Goal: Task Accomplishment & Management: Complete application form

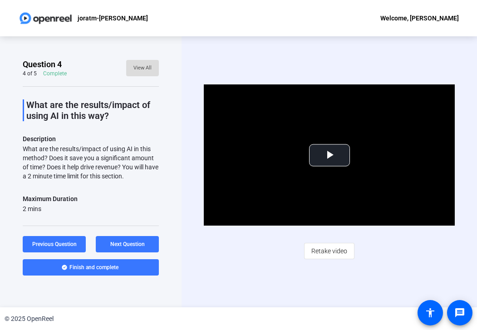
click at [141, 66] on span "View All" at bounding box center [143, 68] width 18 height 14
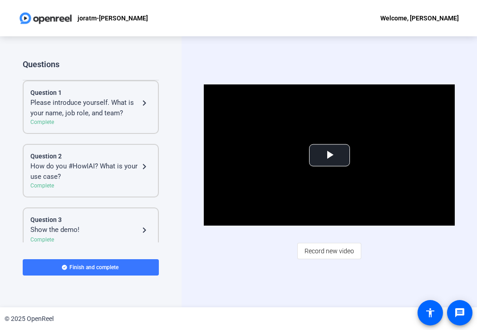
click at [95, 105] on div "Please introduce yourself. What is your name, job role, and team?" at bounding box center [84, 108] width 109 height 20
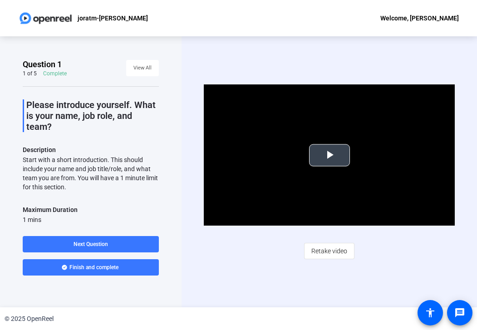
click at [232, 155] on span "Video Player" at bounding box center [330, 155] width 0 height 0
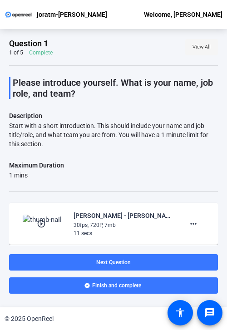
click at [196, 45] on span "View All" at bounding box center [202, 47] width 18 height 14
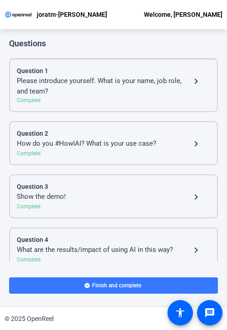
click at [74, 85] on div "Please introduce yourself. What is your name, job role, and team?" at bounding box center [104, 86] width 174 height 20
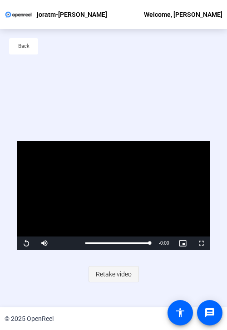
click at [110, 274] on span "Retake video" at bounding box center [114, 274] width 36 height 17
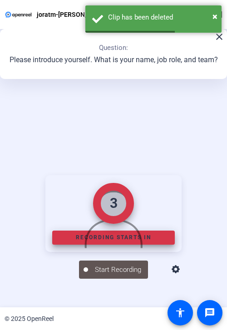
scroll to position [113, 0]
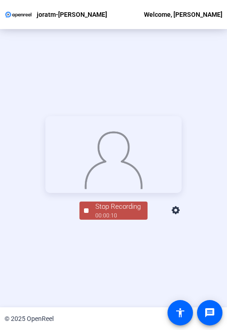
click at [106, 220] on div "00:00:10" at bounding box center [117, 216] width 45 height 8
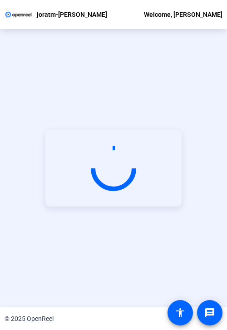
scroll to position [44, 0]
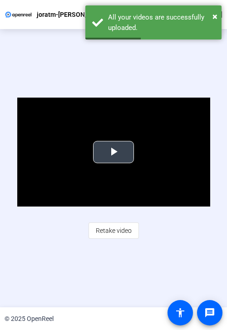
click at [114, 152] on span "Video Player" at bounding box center [114, 152] width 0 height 0
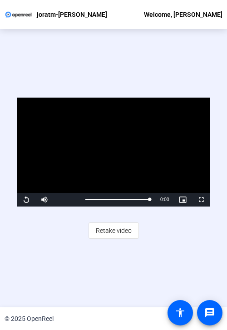
drag, startPoint x: 58, startPoint y: 131, endPoint x: 69, endPoint y: 309, distance: 178.4
click at [66, 300] on div "Video Player is loading. Play Video Replay Mute Current Time 0:11 / Duration 0:…" at bounding box center [113, 168] width 227 height 278
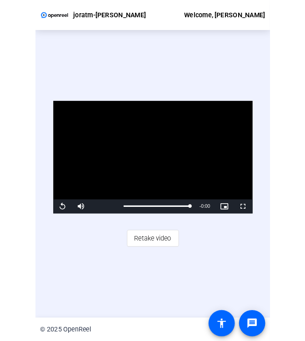
scroll to position [0, 0]
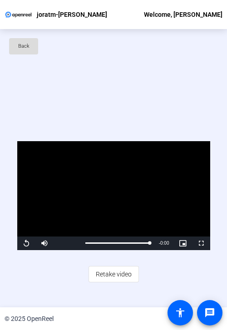
click at [19, 45] on span "Back" at bounding box center [23, 47] width 11 height 14
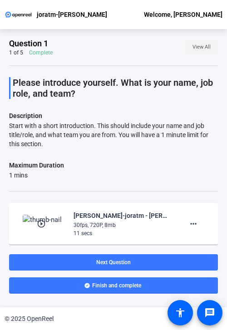
click at [195, 47] on span "View All" at bounding box center [202, 47] width 18 height 14
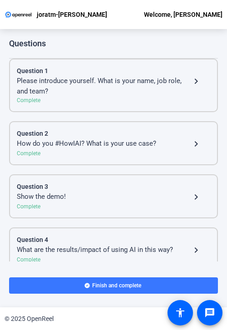
click at [70, 137] on div "Question 2" at bounding box center [114, 134] width 194 height 10
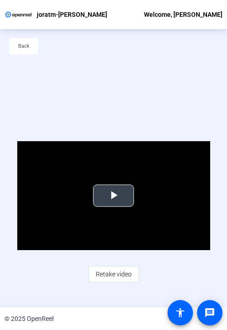
click at [114, 196] on span "Video Player" at bounding box center [114, 196] width 0 height 0
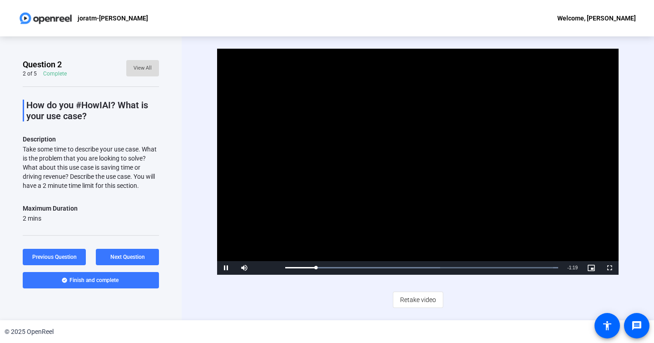
click at [144, 70] on span "View All" at bounding box center [143, 68] width 18 height 14
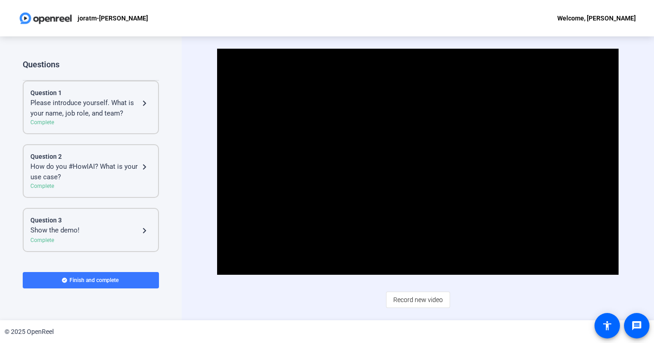
click at [69, 109] on div "Please introduce yourself. What is your name, job role, and team?" at bounding box center [84, 108] width 109 height 20
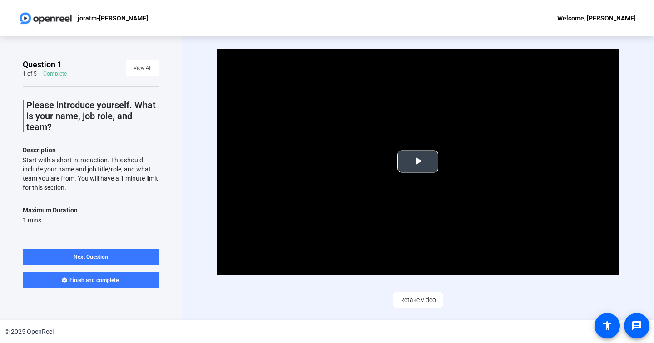
click at [232, 161] on span "Video Player" at bounding box center [418, 161] width 0 height 0
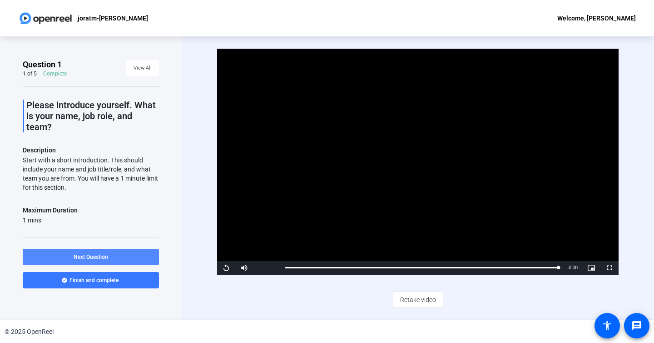
click at [93, 256] on span "Next Question" at bounding box center [91, 256] width 35 height 6
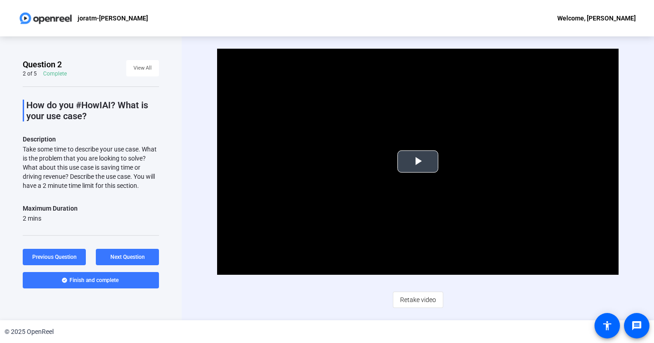
click at [232, 161] on span "Video Player" at bounding box center [418, 161] width 0 height 0
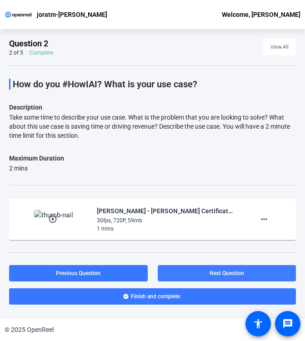
click at [207, 274] on span at bounding box center [227, 273] width 139 height 22
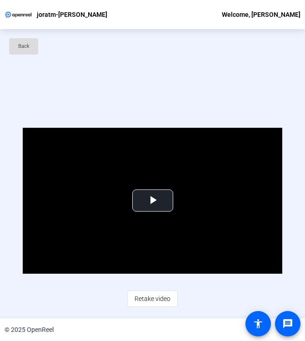
click at [27, 43] on span "Back" at bounding box center [23, 47] width 11 height 14
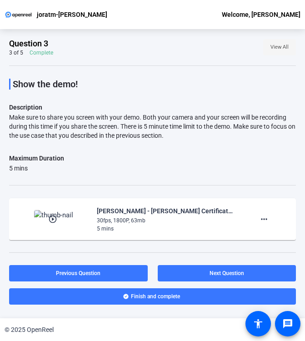
click at [232, 45] on span "View All" at bounding box center [279, 47] width 18 height 14
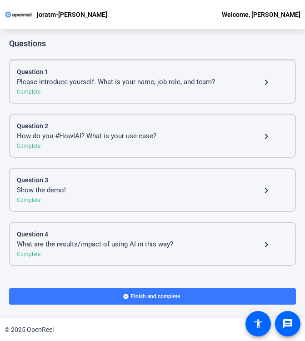
click at [124, 239] on div "What are the results/impact of using AI in this way?" at bounding box center [139, 244] width 244 height 11
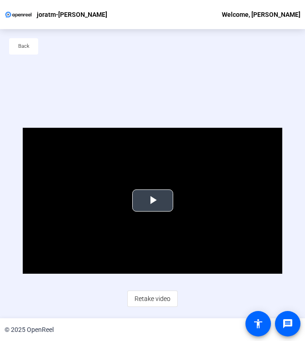
click at [153, 200] on span "Video Player" at bounding box center [153, 200] width 0 height 0
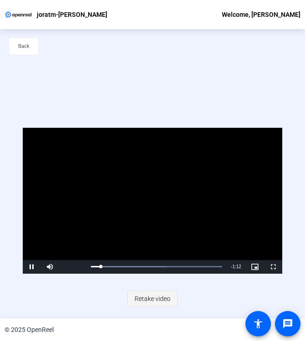
click at [154, 303] on span "Retake video" at bounding box center [152, 298] width 36 height 17
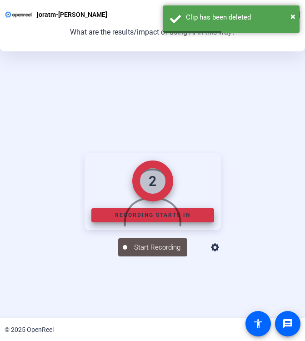
scroll to position [102, 0]
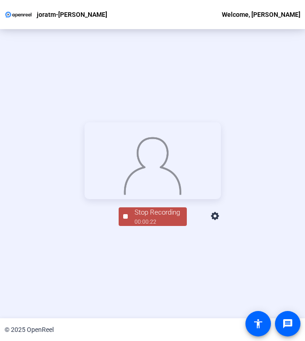
click at [167, 226] on div "00:00:22" at bounding box center [156, 222] width 45 height 8
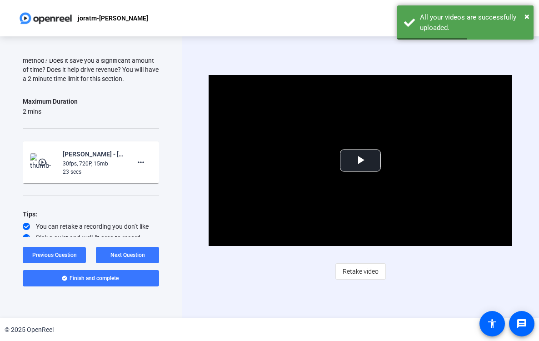
scroll to position [107, 0]
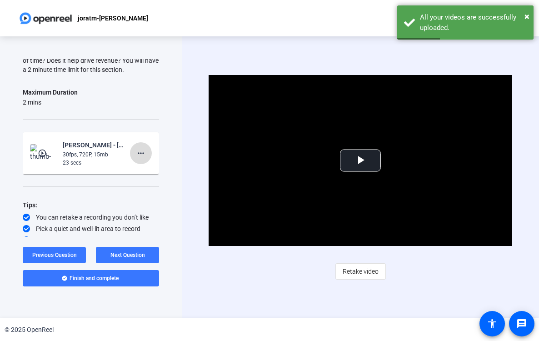
click at [138, 156] on mat-icon "more_horiz" at bounding box center [140, 153] width 11 height 11
click at [150, 169] on span "Delete clip" at bounding box center [155, 171] width 36 height 11
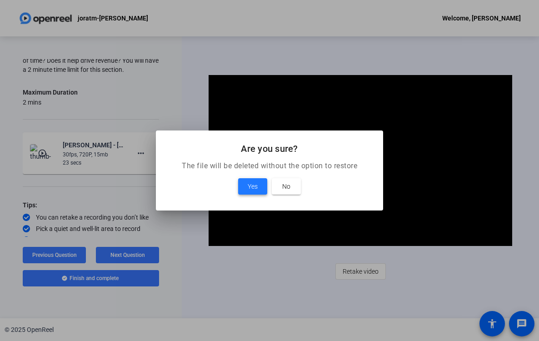
click at [232, 190] on span "Yes" at bounding box center [253, 186] width 10 height 11
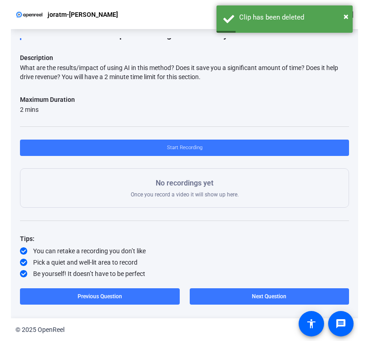
scroll to position [77, 0]
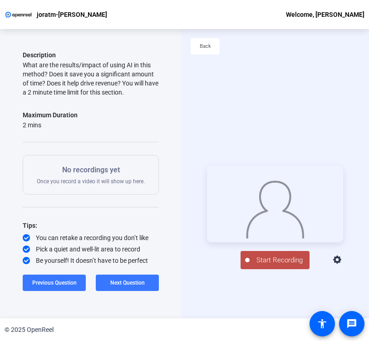
click at [232, 264] on span "Start Recording" at bounding box center [280, 260] width 60 height 10
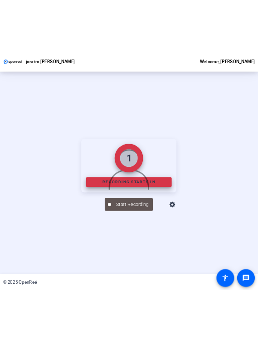
scroll to position [102, 0]
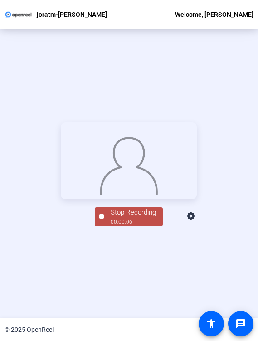
click at [135, 218] on div "Stop Recording" at bounding box center [133, 212] width 45 height 10
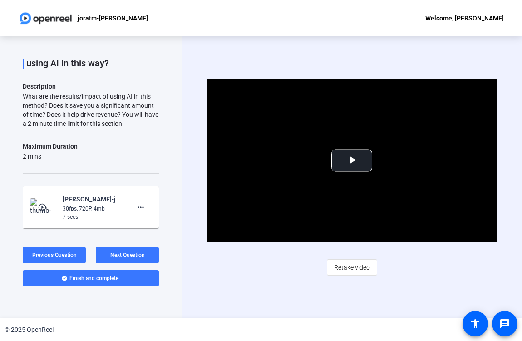
scroll to position [114, 0]
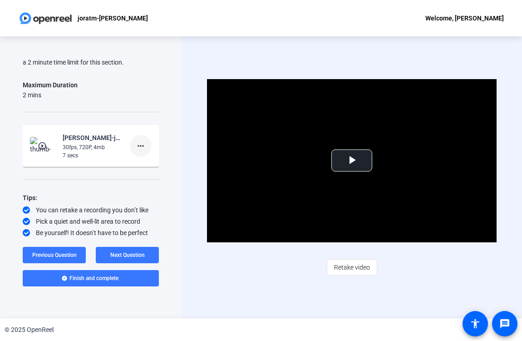
click at [143, 145] on mat-icon "more_horiz" at bounding box center [140, 145] width 11 height 11
click at [154, 163] on span "Delete clip" at bounding box center [155, 164] width 36 height 11
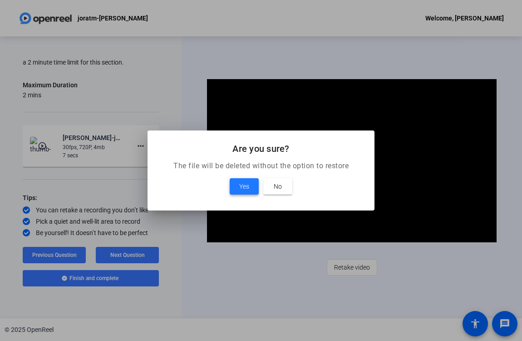
click at [232, 185] on span "Yes" at bounding box center [244, 186] width 10 height 11
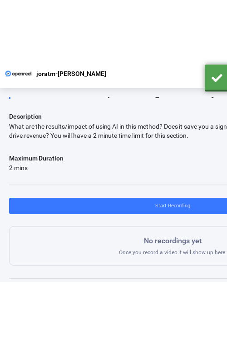
scroll to position [60, 0]
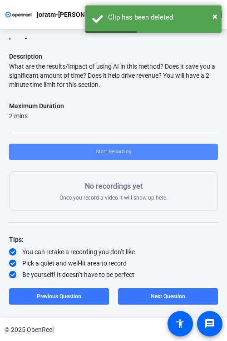
click at [107, 154] on span "Start Recording" at bounding box center [113, 152] width 35 height 14
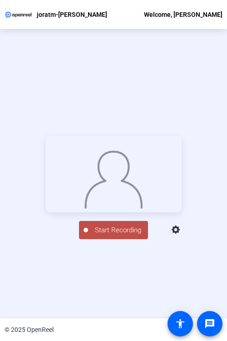
scroll to position [44, 0]
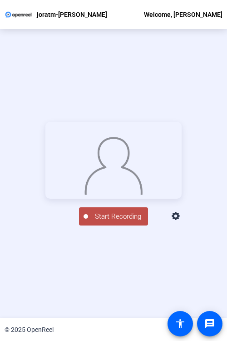
click at [119, 222] on span "Start Recording" at bounding box center [118, 216] width 60 height 10
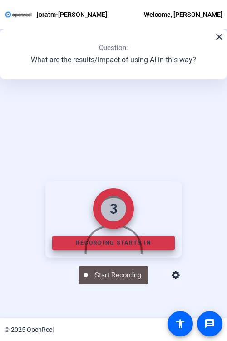
scroll to position [102, 0]
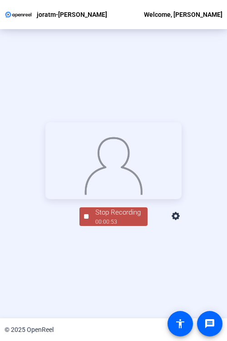
click at [100, 218] on div "Stop Recording" at bounding box center [117, 212] width 45 height 10
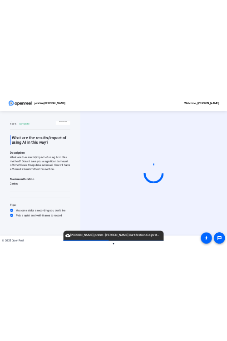
scroll to position [20, 0]
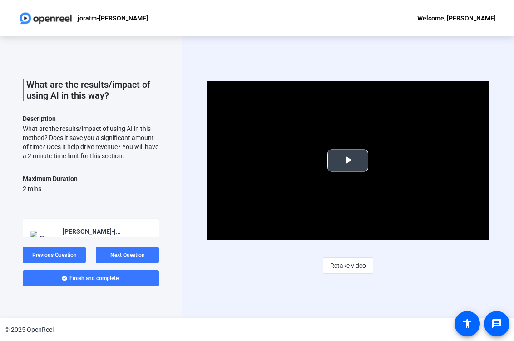
click at [232, 160] on span "Video Player" at bounding box center [348, 160] width 0 height 0
click at [1, 222] on div "Question 4 4 of 5 Complete View All What are the results/impact of using AI in …" at bounding box center [91, 177] width 182 height 282
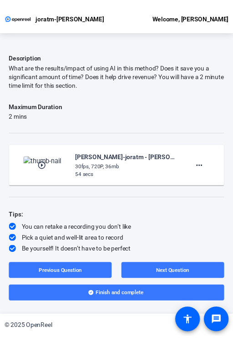
scroll to position [58, 0]
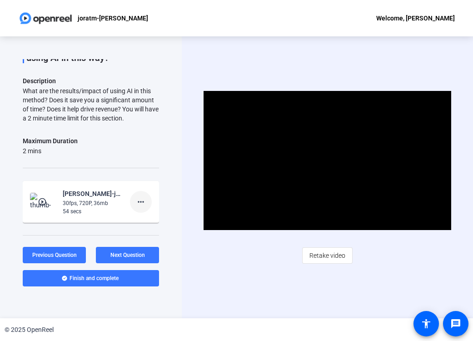
click at [145, 202] on mat-icon "more_horiz" at bounding box center [140, 201] width 11 height 11
click at [162, 219] on span "Delete clip" at bounding box center [155, 220] width 36 height 11
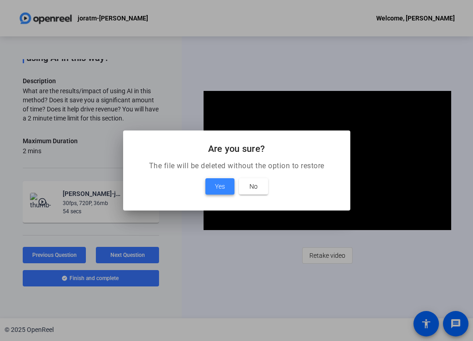
click at [216, 190] on span "Yes" at bounding box center [220, 186] width 10 height 11
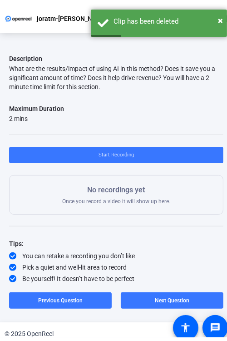
scroll to position [57, 0]
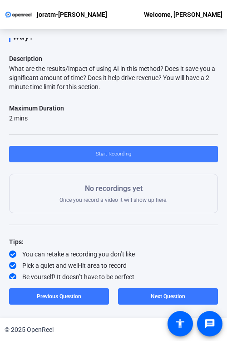
click at [115, 152] on span "Start Recording" at bounding box center [113, 154] width 35 height 14
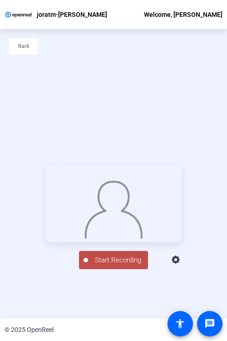
scroll to position [44, 0]
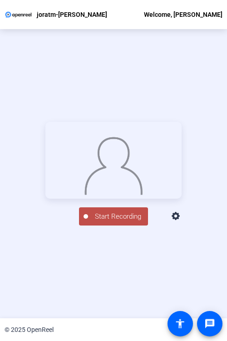
click at [108, 222] on span "Start Recording" at bounding box center [118, 216] width 60 height 10
click at [117, 226] on div "00:01:26" at bounding box center [117, 222] width 45 height 8
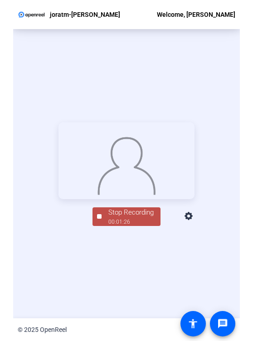
scroll to position [44, 0]
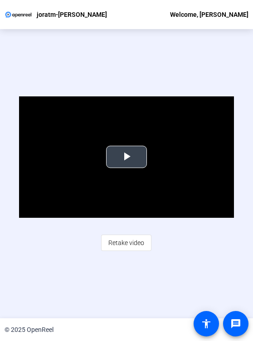
click at [127, 157] on span "Video Player" at bounding box center [127, 157] width 0 height 0
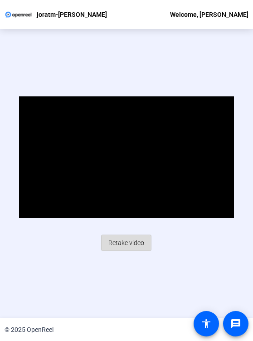
click at [127, 241] on span "Retake video" at bounding box center [127, 242] width 36 height 17
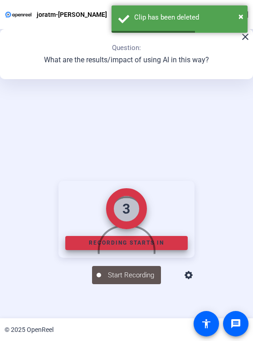
scroll to position [102, 0]
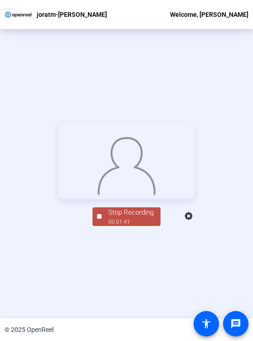
click at [127, 226] on div "00:01:41" at bounding box center [131, 222] width 45 height 8
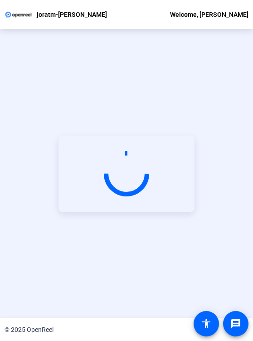
scroll to position [44, 0]
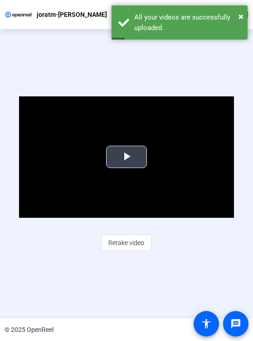
click at [127, 157] on span "Video Player" at bounding box center [127, 157] width 0 height 0
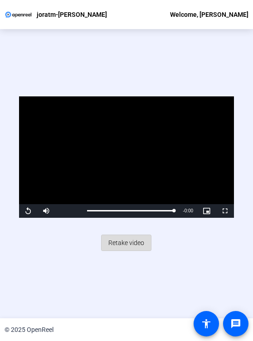
click at [114, 239] on span "Retake video" at bounding box center [127, 242] width 36 height 17
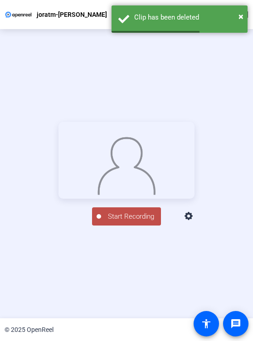
scroll to position [102, 0]
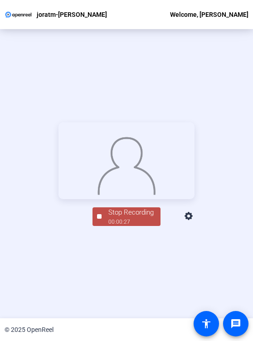
click at [124, 218] on div "Stop Recording" at bounding box center [131, 212] width 45 height 10
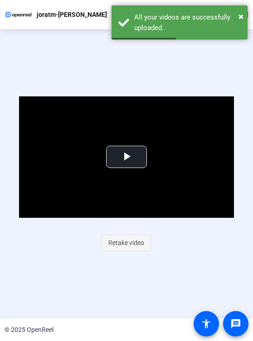
click at [123, 243] on span "Retake video" at bounding box center [127, 242] width 36 height 17
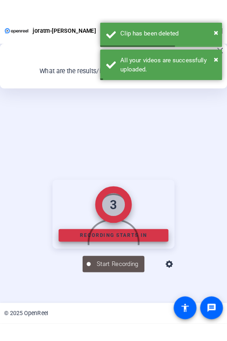
scroll to position [102, 0]
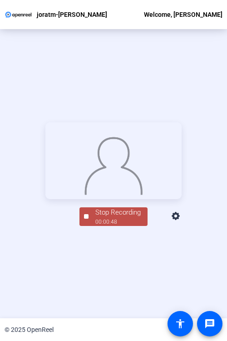
click at [109, 218] on div "Stop Recording" at bounding box center [117, 212] width 45 height 10
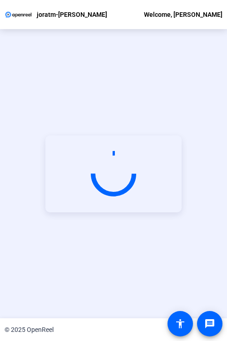
scroll to position [44, 0]
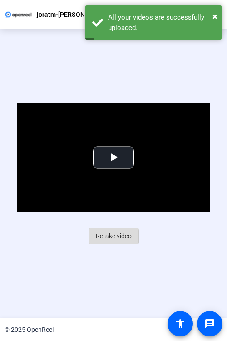
click at [106, 238] on span "Retake video" at bounding box center [114, 235] width 36 height 17
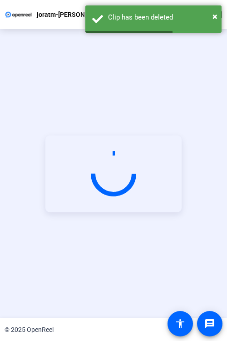
scroll to position [102, 0]
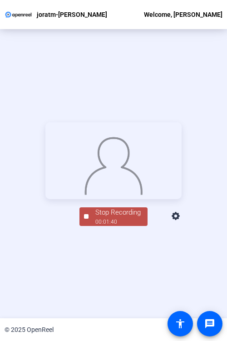
click at [108, 226] on div "00:01:40" at bounding box center [117, 222] width 45 height 8
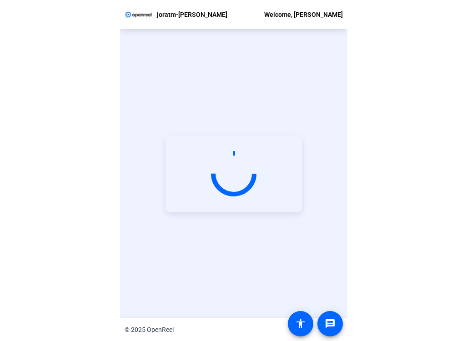
scroll to position [44, 0]
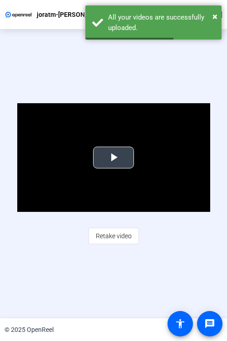
click at [114, 157] on span "Video Player" at bounding box center [114, 157] width 0 height 0
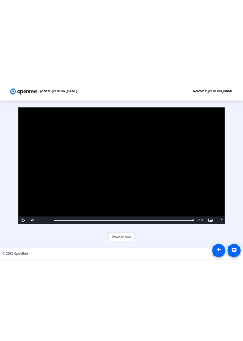
scroll to position [0, 0]
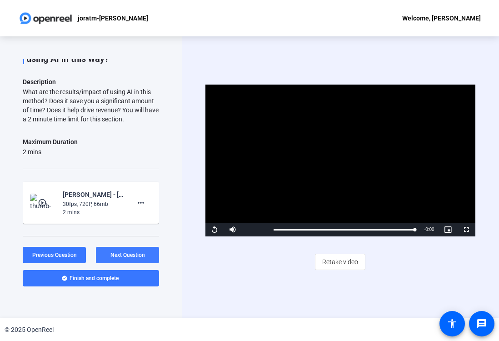
click at [130, 252] on span "Next Question" at bounding box center [127, 255] width 35 height 6
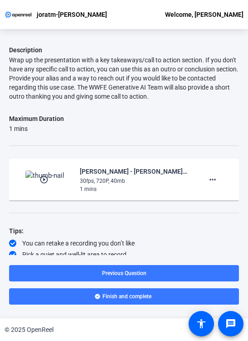
scroll to position [73, 0]
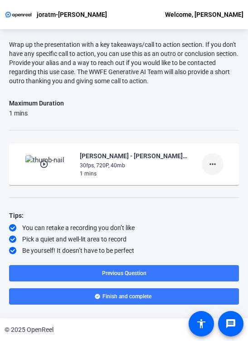
click at [211, 164] on mat-icon "more_horiz" at bounding box center [213, 164] width 11 height 11
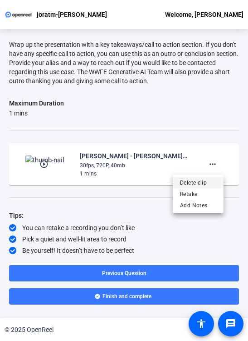
click at [192, 178] on span "Delete clip" at bounding box center [198, 182] width 36 height 11
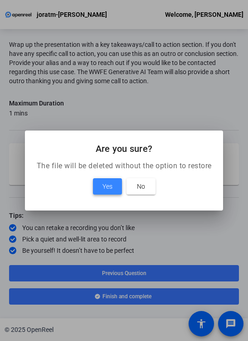
click at [112, 188] on span "Yes" at bounding box center [108, 186] width 10 height 11
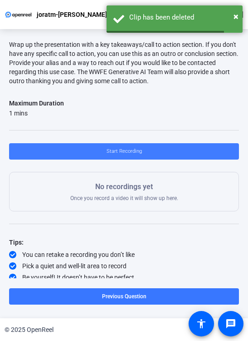
click at [120, 152] on span "Start Recording" at bounding box center [124, 151] width 35 height 14
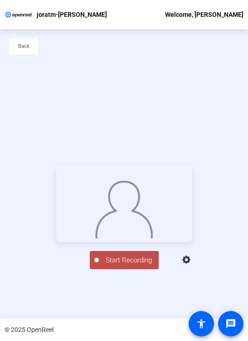
click at [119, 265] on span "Start Recording" at bounding box center [129, 260] width 60 height 10
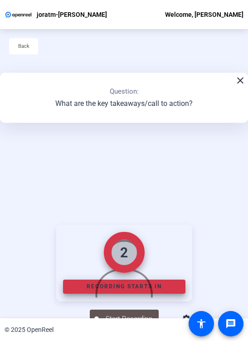
scroll to position [102, 0]
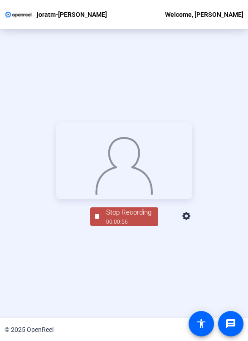
click at [122, 218] on div "Stop Recording" at bounding box center [128, 212] width 45 height 10
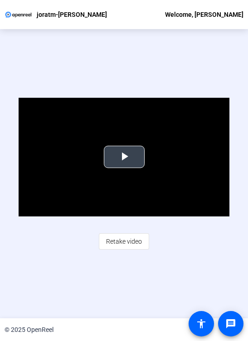
click at [124, 157] on span "Video Player" at bounding box center [124, 157] width 0 height 0
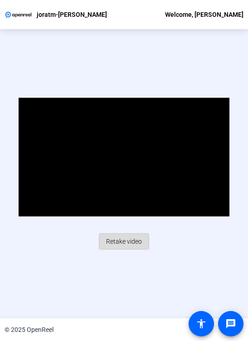
click at [126, 245] on span "Retake video" at bounding box center [124, 241] width 36 height 17
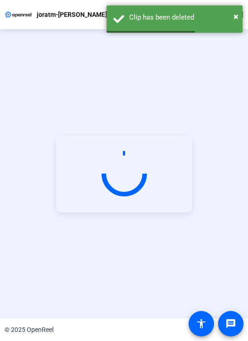
scroll to position [102, 0]
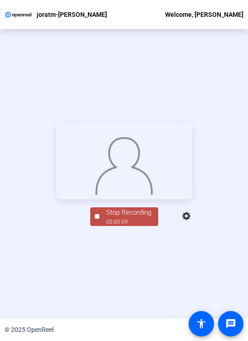
click at [124, 218] on div "Stop Recording" at bounding box center [128, 212] width 45 height 10
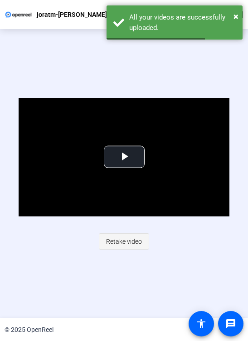
click at [121, 241] on span "Retake video" at bounding box center [124, 241] width 36 height 17
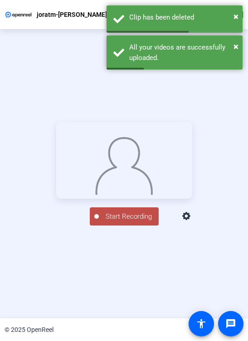
scroll to position [102, 0]
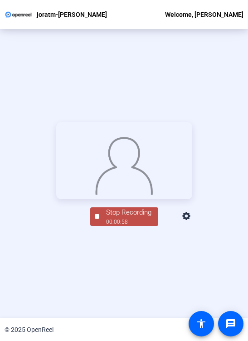
click at [110, 218] on div "Stop Recording" at bounding box center [128, 212] width 45 height 10
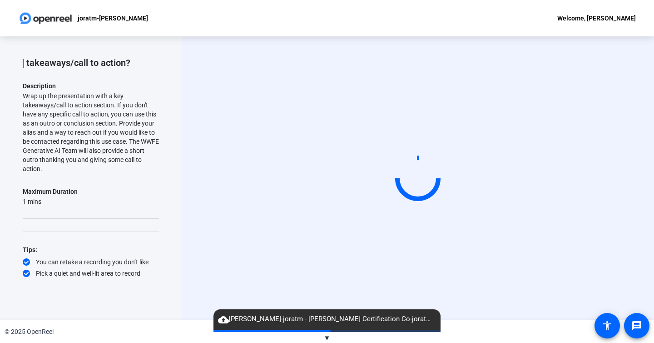
scroll to position [0, 0]
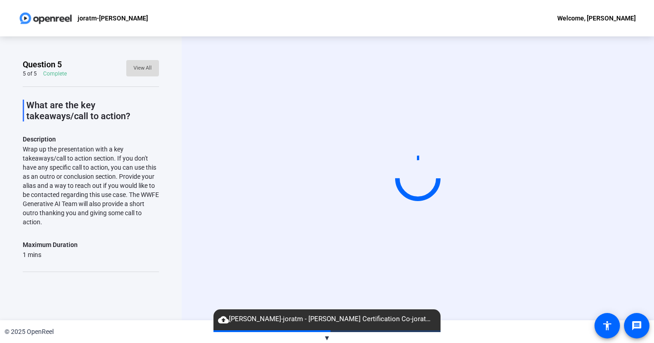
click at [139, 67] on span "View All" at bounding box center [143, 68] width 18 height 14
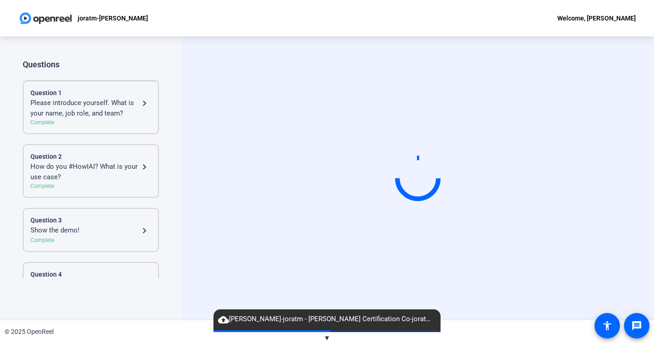
click at [114, 100] on div "Please introduce yourself. What is your name, job role, and team?" at bounding box center [84, 108] width 109 height 20
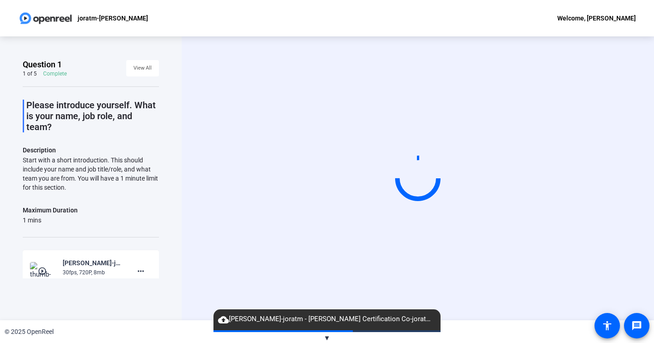
click at [232, 159] on circle at bounding box center [418, 178] width 45 height 45
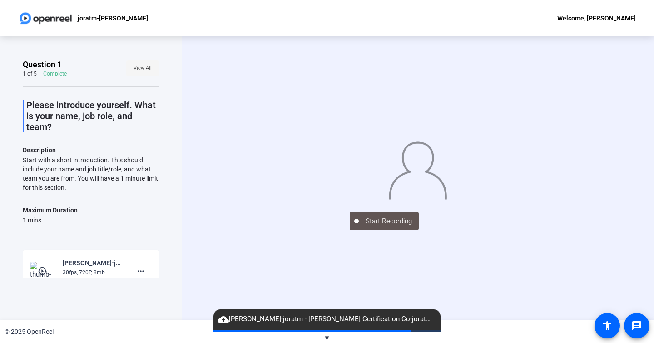
click at [139, 70] on span "View All" at bounding box center [143, 68] width 18 height 14
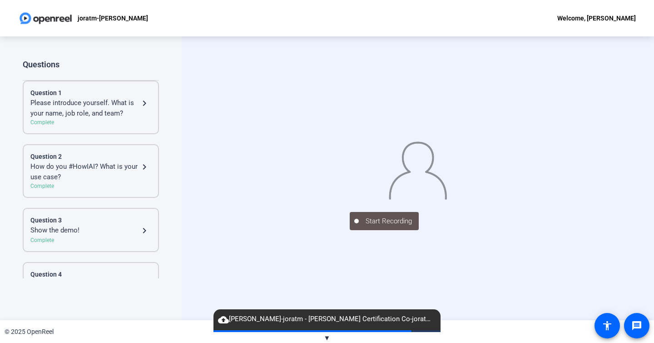
click at [109, 106] on div "Please introduce yourself. What is your name, job role, and team?" at bounding box center [84, 108] width 109 height 20
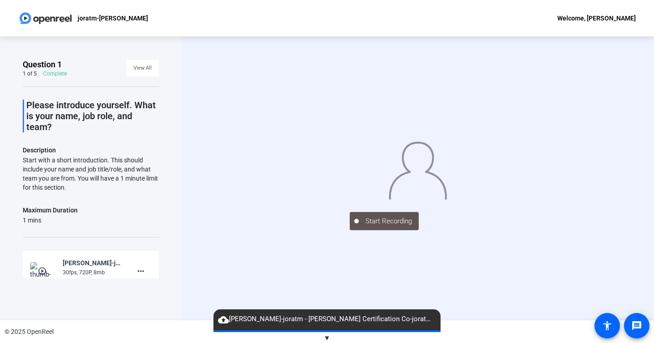
click at [232, 159] on img at bounding box center [417, 168] width 59 height 61
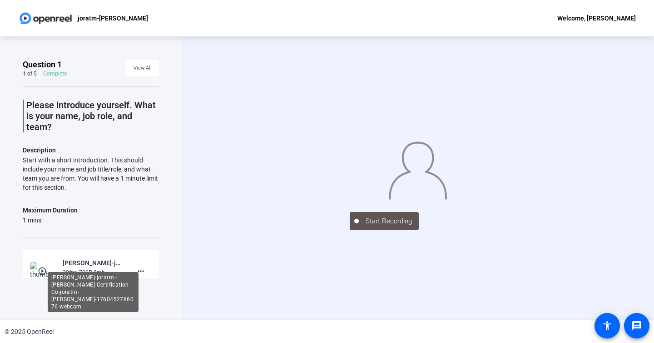
click at [63, 262] on div "[PERSON_NAME]-joratm - [PERSON_NAME] Certification Co-joratm-[PERSON_NAME]-1760…" at bounding box center [93, 262] width 61 height 11
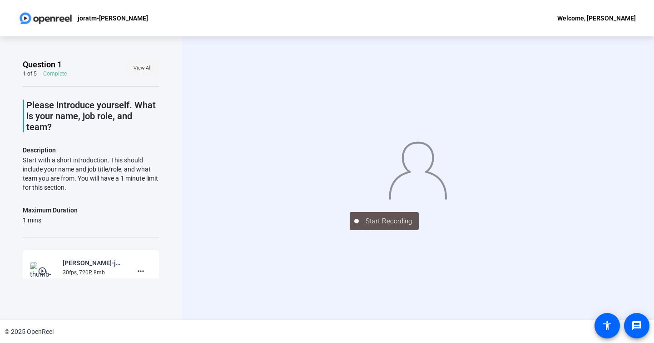
click at [145, 68] on span "View All" at bounding box center [143, 68] width 18 height 14
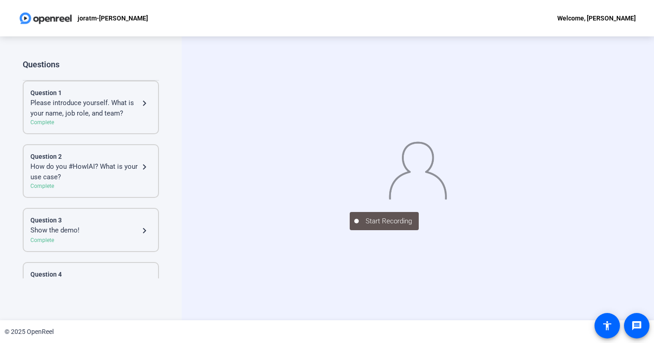
click at [82, 106] on div "Please introduce yourself. What is your name, job role, and team?" at bounding box center [84, 108] width 109 height 20
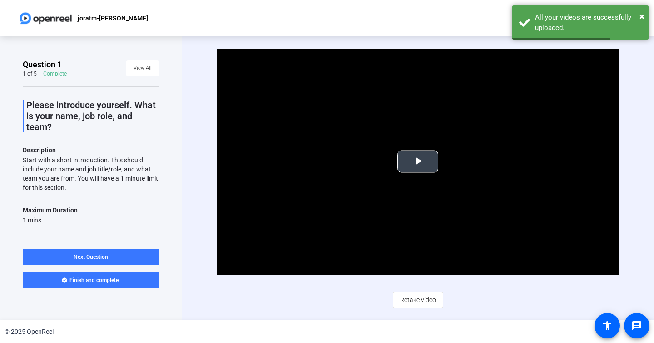
click at [232, 161] on span "Video Player" at bounding box center [418, 161] width 0 height 0
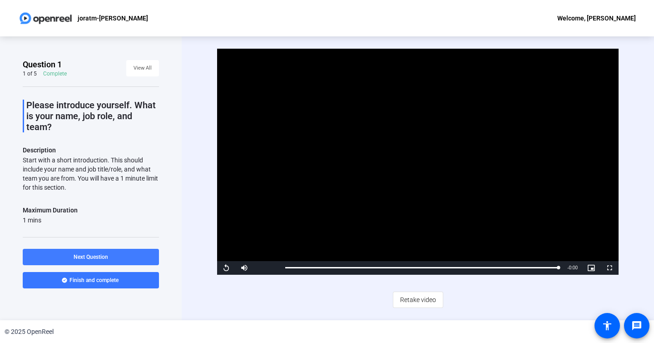
click at [111, 254] on span at bounding box center [91, 257] width 136 height 22
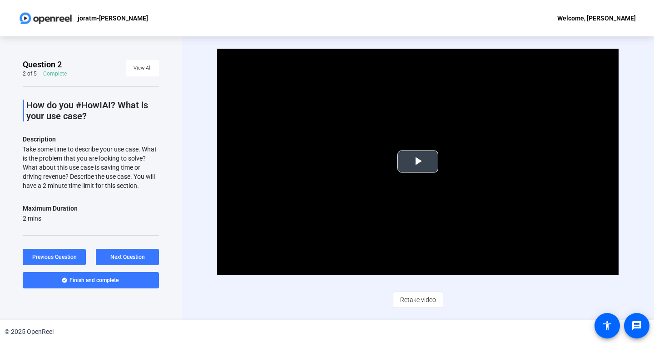
click at [232, 161] on span "Video Player" at bounding box center [418, 161] width 0 height 0
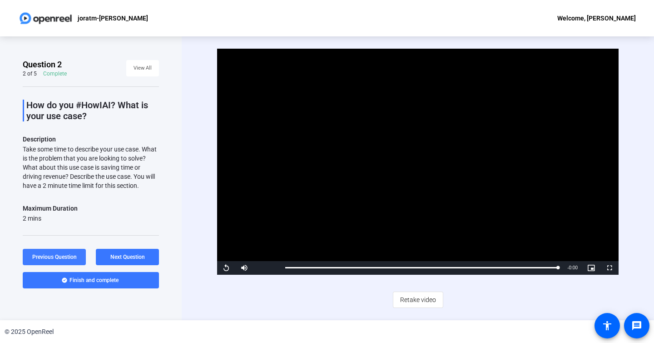
click at [57, 254] on span "Previous Question" at bounding box center [54, 256] width 45 height 6
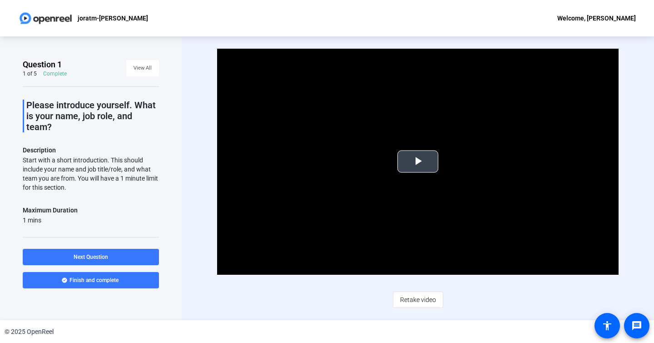
click at [232, 161] on span "Video Player" at bounding box center [418, 161] width 0 height 0
click at [108, 255] on span "Next Question" at bounding box center [91, 256] width 35 height 6
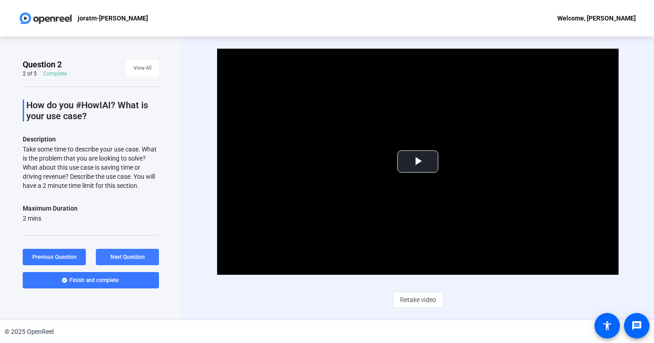
click at [121, 256] on span "Next Question" at bounding box center [127, 256] width 35 height 6
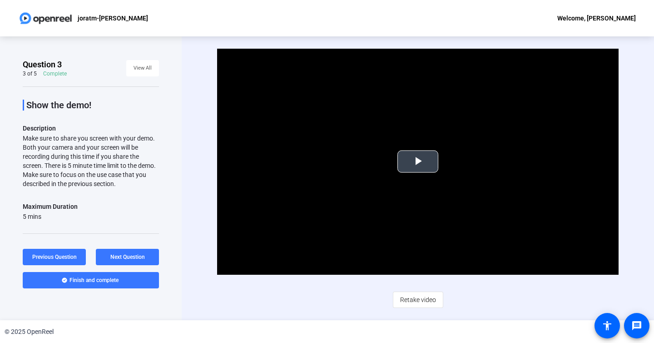
click at [232, 161] on span "Video Player" at bounding box center [418, 161] width 0 height 0
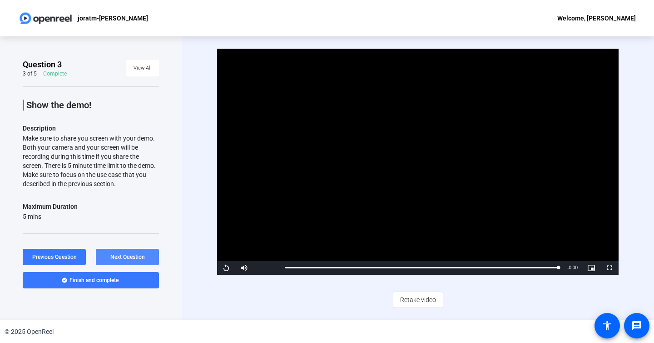
click at [125, 258] on span "Next Question" at bounding box center [127, 256] width 35 height 6
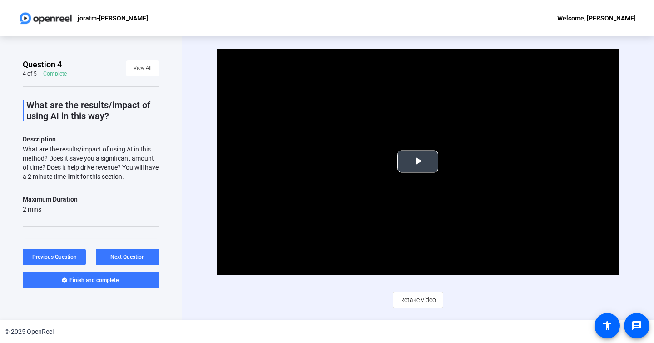
click at [232, 161] on span "Video Player" at bounding box center [418, 161] width 0 height 0
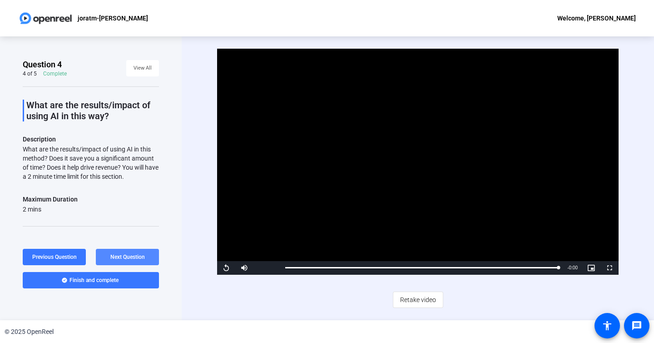
click at [129, 257] on span "Next Question" at bounding box center [127, 256] width 35 height 6
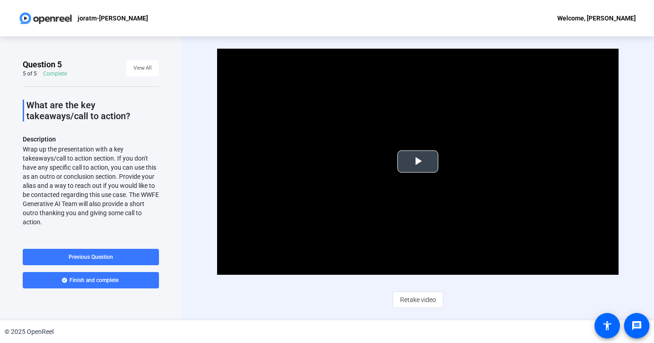
click at [232, 161] on span "Video Player" at bounding box center [418, 161] width 0 height 0
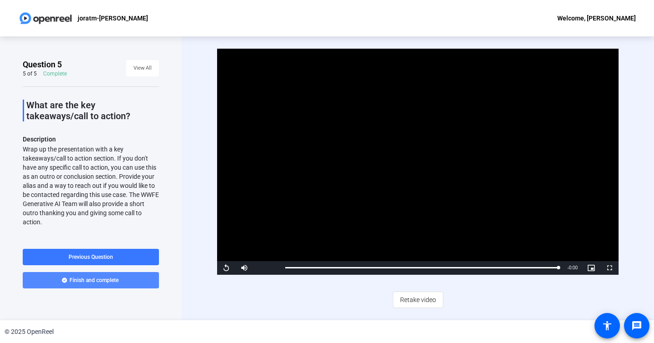
click at [105, 279] on span "Finish and complete" at bounding box center [94, 279] width 49 height 7
